Goal: Task Accomplishment & Management: Manage account settings

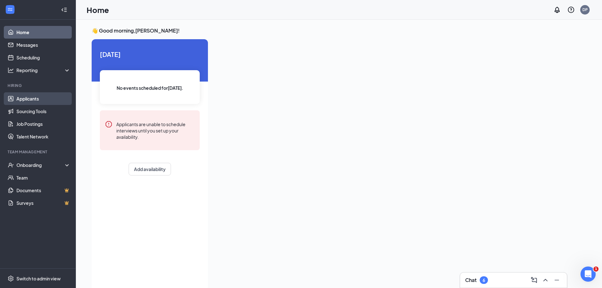
click at [27, 98] on link "Applicants" at bounding box center [43, 98] width 54 height 13
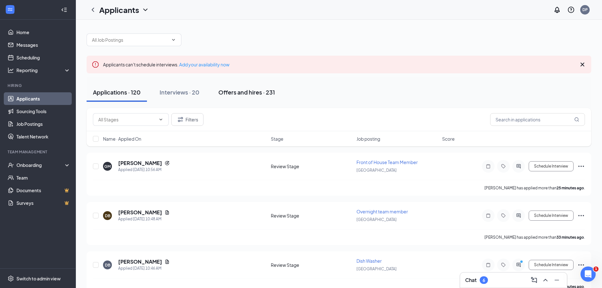
click at [248, 91] on div "Offers and hires · 231" at bounding box center [246, 92] width 57 height 8
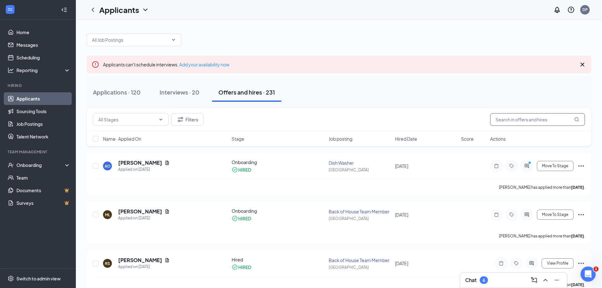
click at [302, 121] on input "text" at bounding box center [537, 119] width 95 height 13
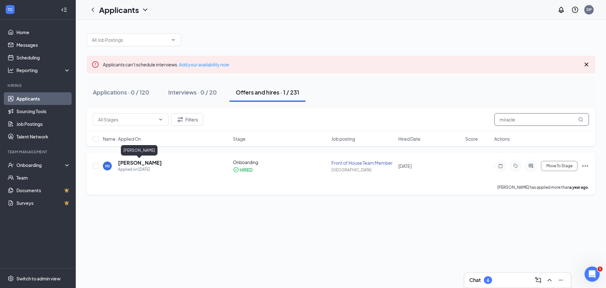
type input "miracle"
click at [146, 165] on h5 "[PERSON_NAME]" at bounding box center [140, 162] width 44 height 7
click at [146, 165] on div at bounding box center [303, 144] width 606 height 288
click at [146, 162] on h5 "[PERSON_NAME]" at bounding box center [140, 162] width 44 height 7
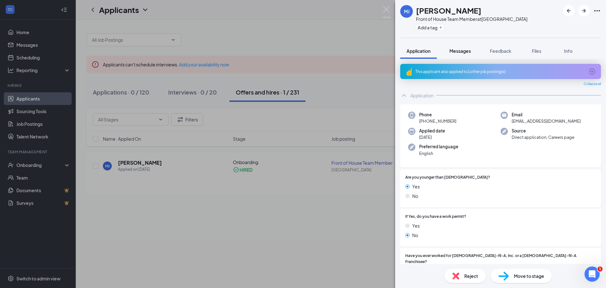
click at [302, 51] on span "Messages" at bounding box center [460, 51] width 21 height 6
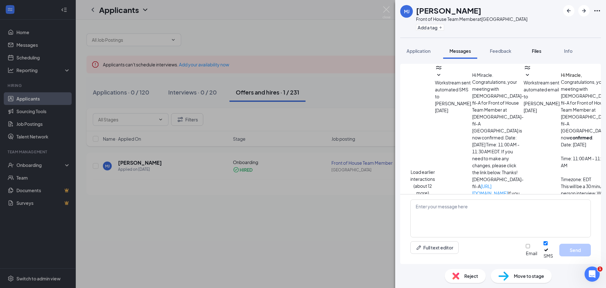
click at [302, 49] on span "Files" at bounding box center [536, 51] width 9 height 6
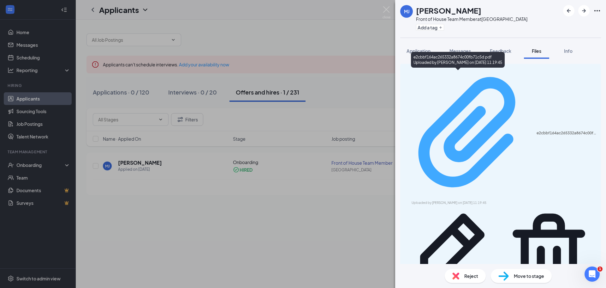
click at [302, 130] on div "e2cbbf164ac265332a8674c00fb71c5d.pdf" at bounding box center [567, 132] width 61 height 5
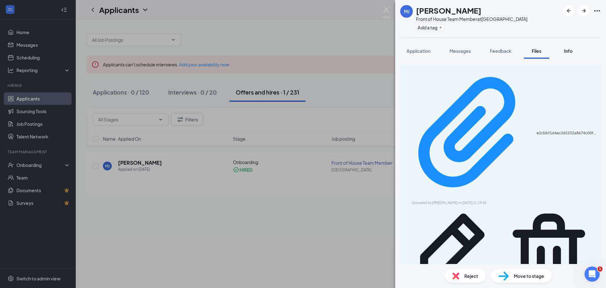
click at [302, 52] on span "Info" at bounding box center [568, 51] width 9 height 6
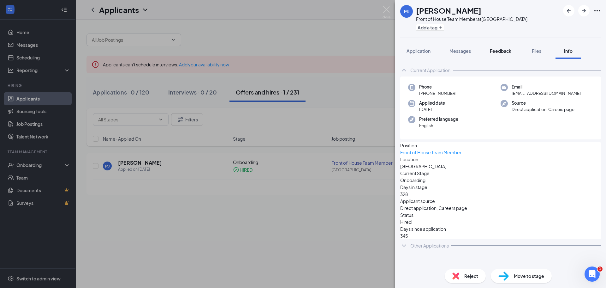
click at [302, 53] on span "Feedback" at bounding box center [500, 51] width 21 height 6
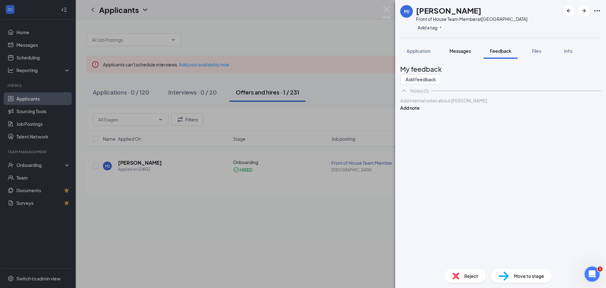
click at [302, 50] on span "Messages" at bounding box center [460, 51] width 21 height 6
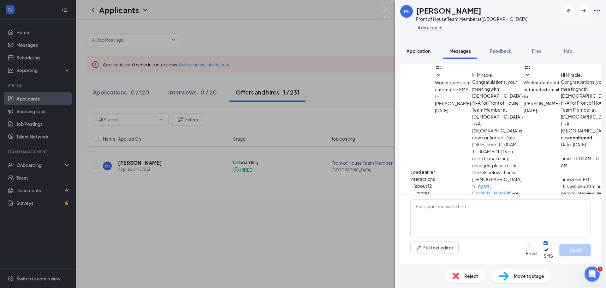
click at [302, 52] on span "Application" at bounding box center [419, 51] width 24 height 6
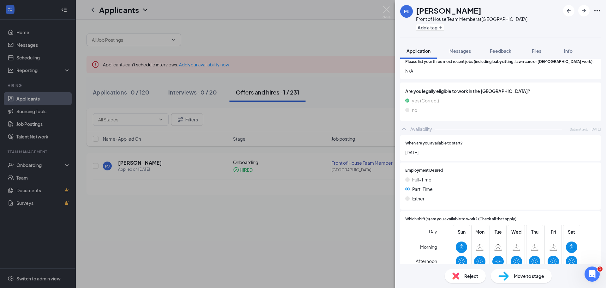
scroll to position [329, 0]
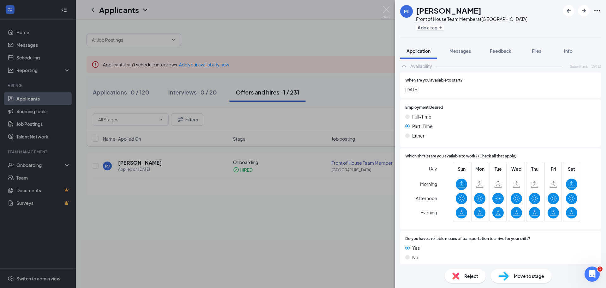
click at [302, 101] on div "[PERSON_NAME] [PERSON_NAME] Front of House Team Member at [GEOGRAPHIC_DATA] Add…" at bounding box center [303, 144] width 606 height 288
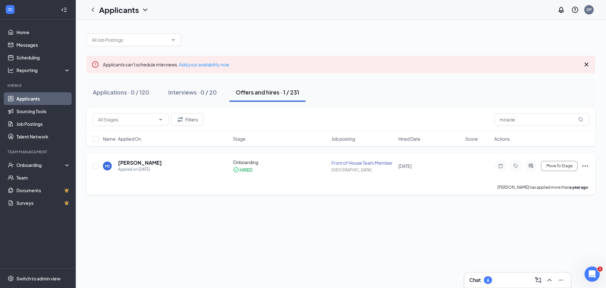
click at [302, 167] on icon "Ellipses" at bounding box center [586, 166] width 8 height 8
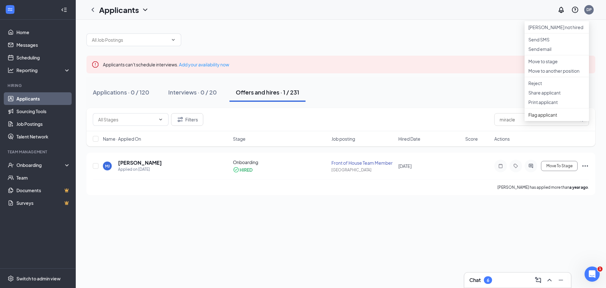
click at [302, 104] on div "Applications · 0 / 120 Interviews · 0 / 20 Offers and hires · 1 / 231" at bounding box center [341, 92] width 509 height 32
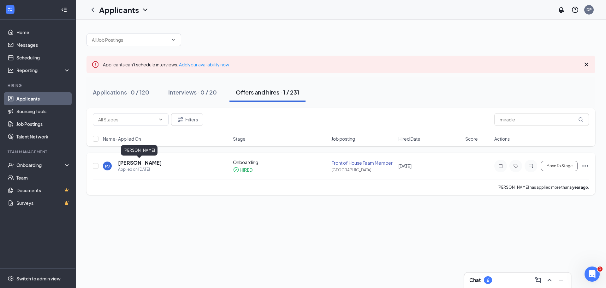
click at [138, 165] on h5 "[PERSON_NAME]" at bounding box center [140, 162] width 44 height 7
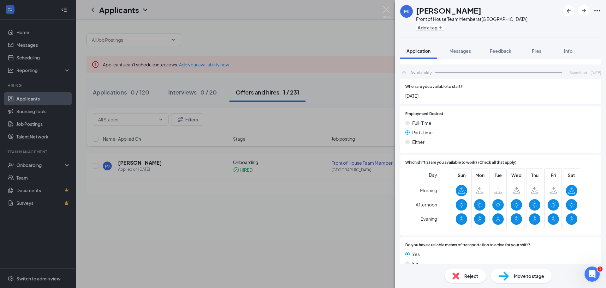
scroll to position [329, 0]
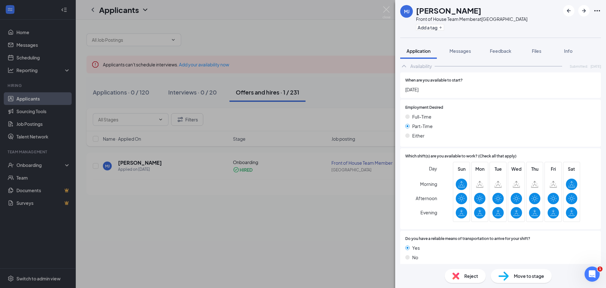
click at [302, 213] on div "[PERSON_NAME] [PERSON_NAME] Front of House Team Member at [GEOGRAPHIC_DATA] Add…" at bounding box center [303, 144] width 606 height 288
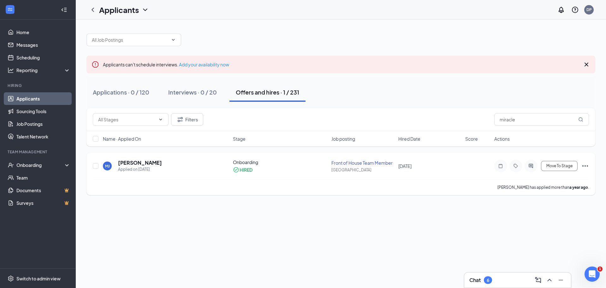
click at [244, 163] on div "Onboarding" at bounding box center [280, 162] width 95 height 6
